Goal: Check status: Check status

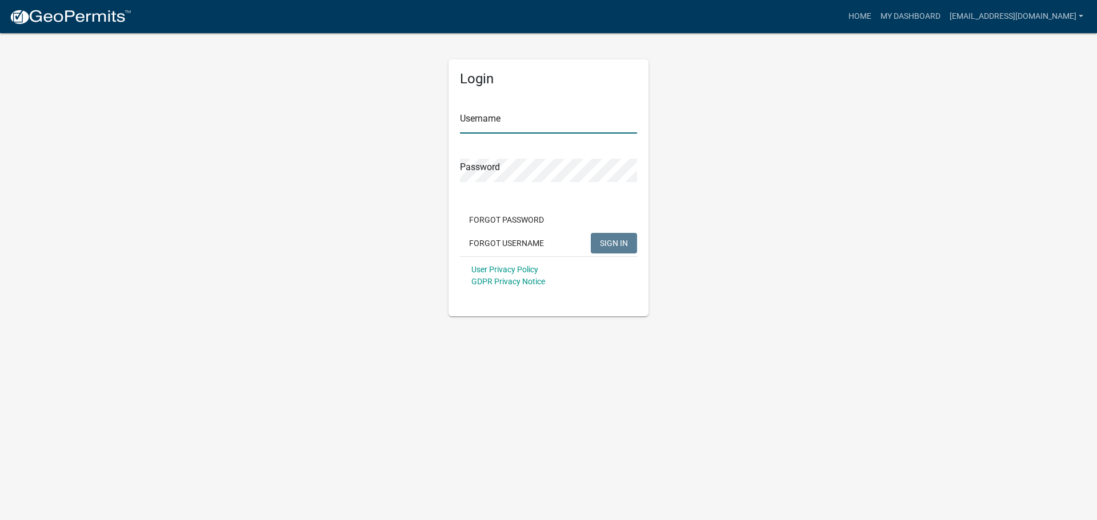
type input "[EMAIL_ADDRESS][DOMAIN_NAME]"
click at [615, 238] on button "SIGN IN" at bounding box center [614, 243] width 46 height 21
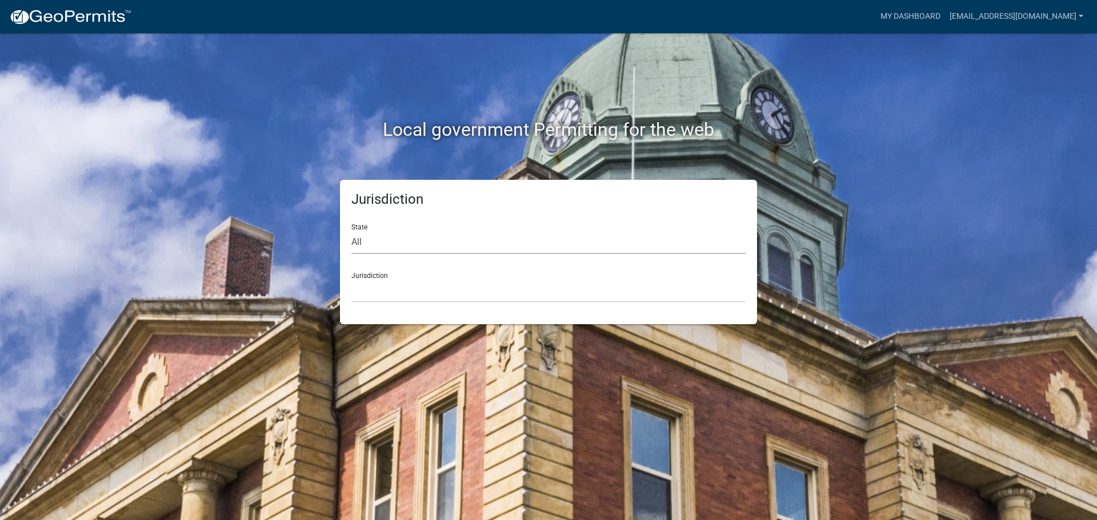
click at [382, 242] on select "All [US_STATE] [US_STATE] [US_STATE] [US_STATE] [US_STATE] [US_STATE] [US_STATE…" at bounding box center [548, 242] width 394 height 23
select select "[US_STATE]"
click at [351, 231] on select "All [US_STATE] [US_STATE] [US_STATE] [US_STATE] [US_STATE] [US_STATE] [US_STATE…" at bounding box center [548, 242] width 394 height 23
click at [395, 284] on select "City of [GEOGRAPHIC_DATA], [US_STATE] City of [GEOGRAPHIC_DATA], [US_STATE] Cit…" at bounding box center [548, 290] width 394 height 23
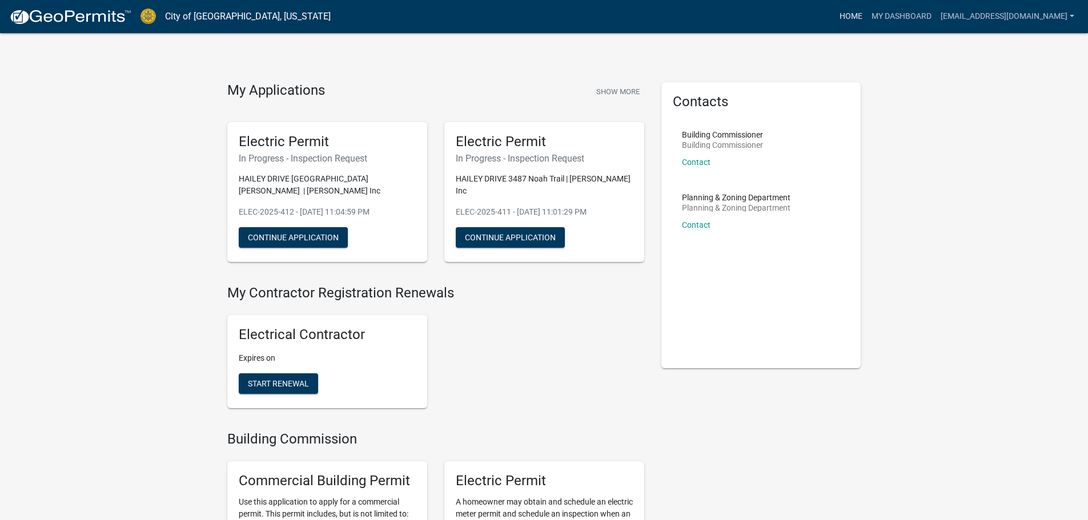
click at [867, 16] on link "Home" at bounding box center [851, 17] width 32 height 22
click at [909, 14] on link "My Dashboard" at bounding box center [901, 17] width 69 height 22
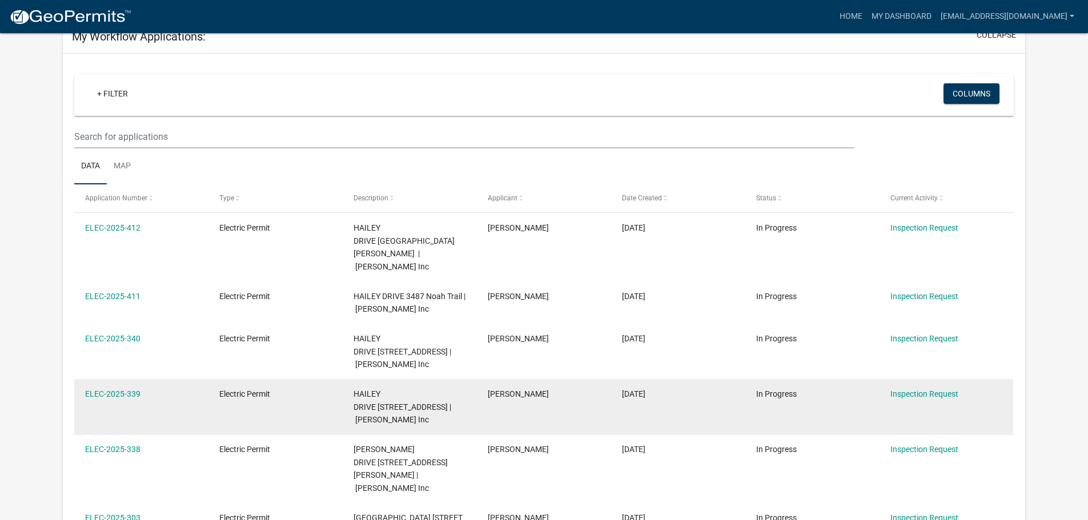
scroll to position [114, 0]
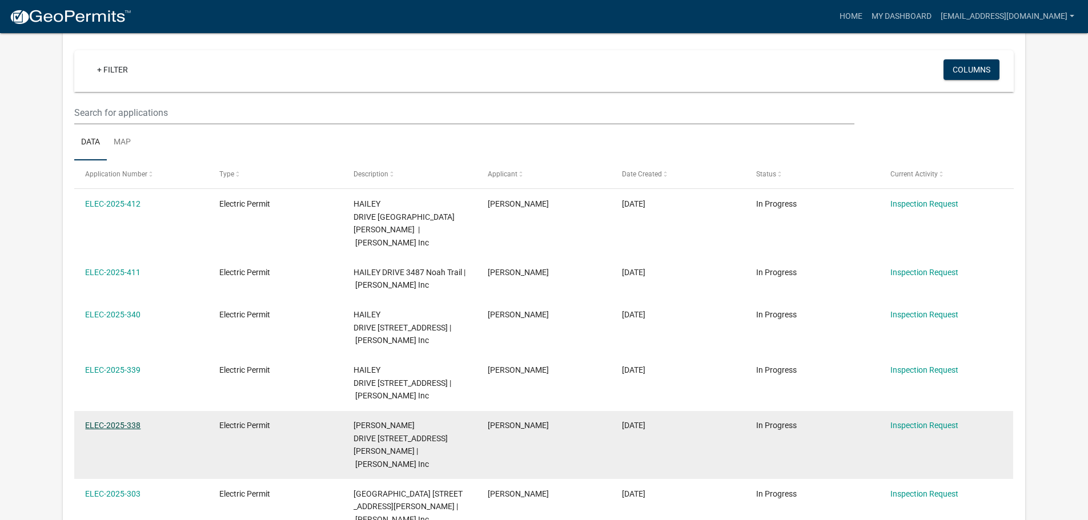
click at [121, 421] on link "ELEC-2025-338" at bounding box center [112, 425] width 55 height 9
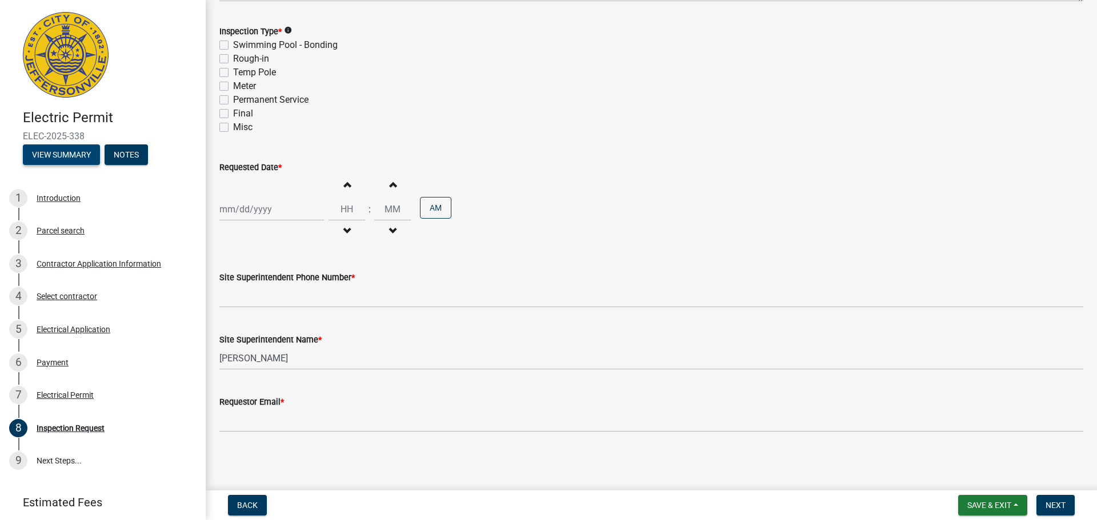
click at [77, 157] on button "View Summary" at bounding box center [61, 155] width 77 height 21
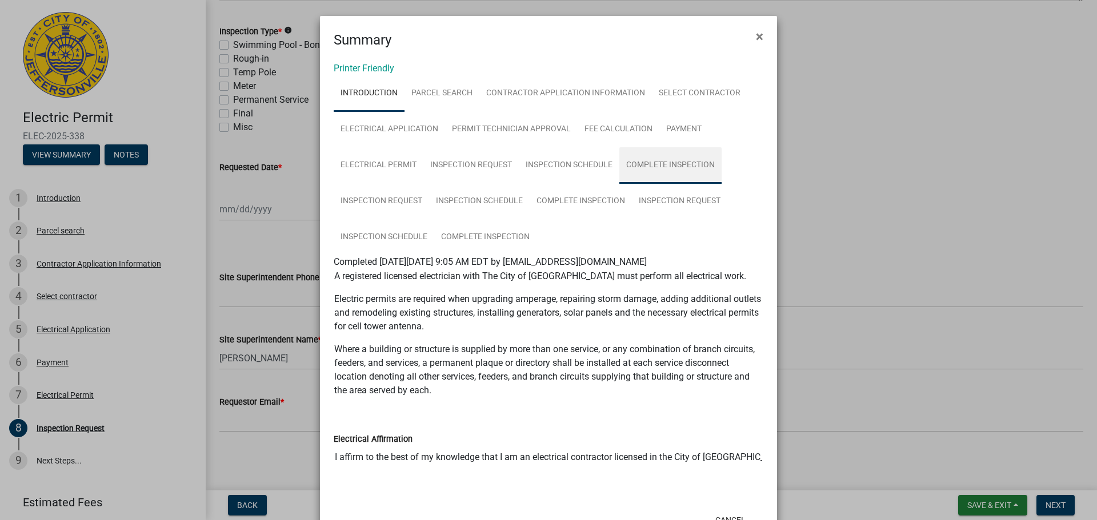
click at [635, 161] on link "Complete Inspection" at bounding box center [670, 165] width 102 height 37
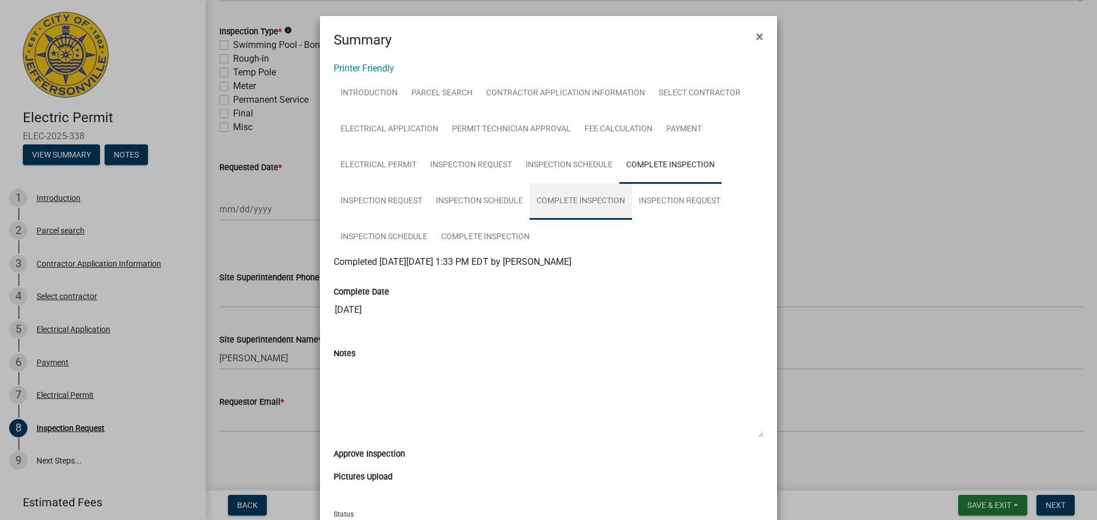
click at [553, 200] on link "Complete Inspection" at bounding box center [580, 201] width 102 height 37
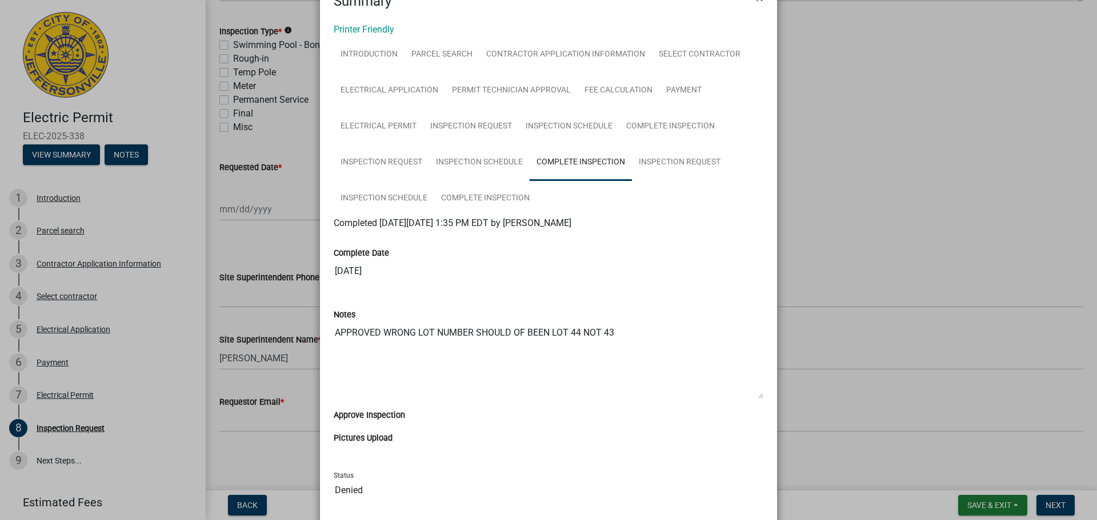
scroll to position [1, 0]
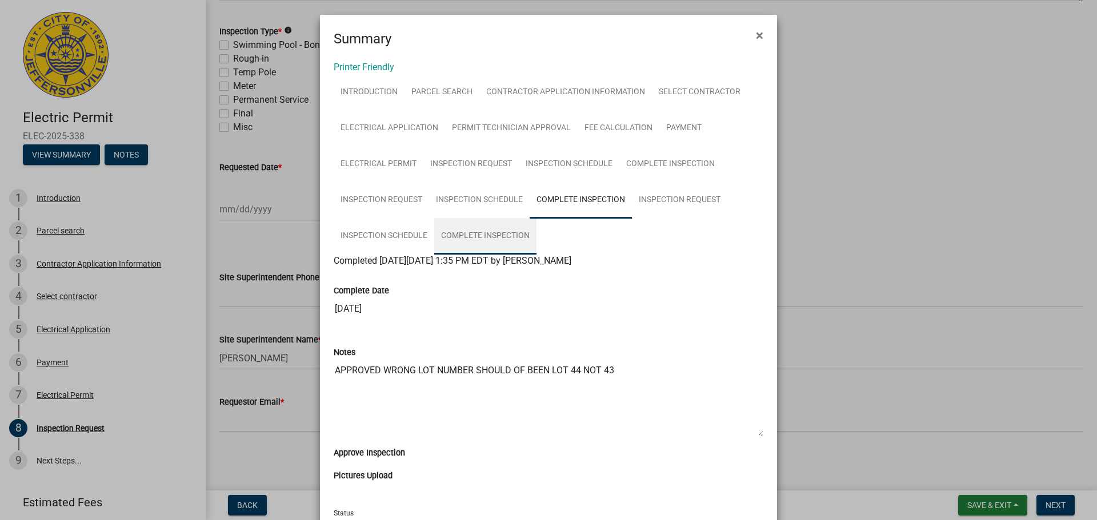
click at [481, 236] on link "Complete Inspection" at bounding box center [485, 236] width 102 height 37
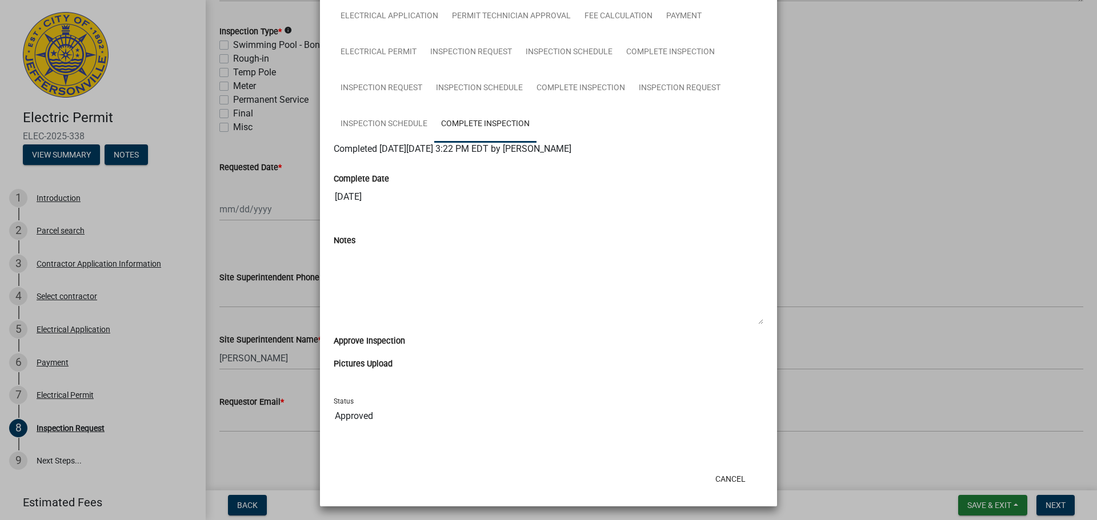
scroll to position [115, 0]
